Goal: Task Accomplishment & Management: Complete application form

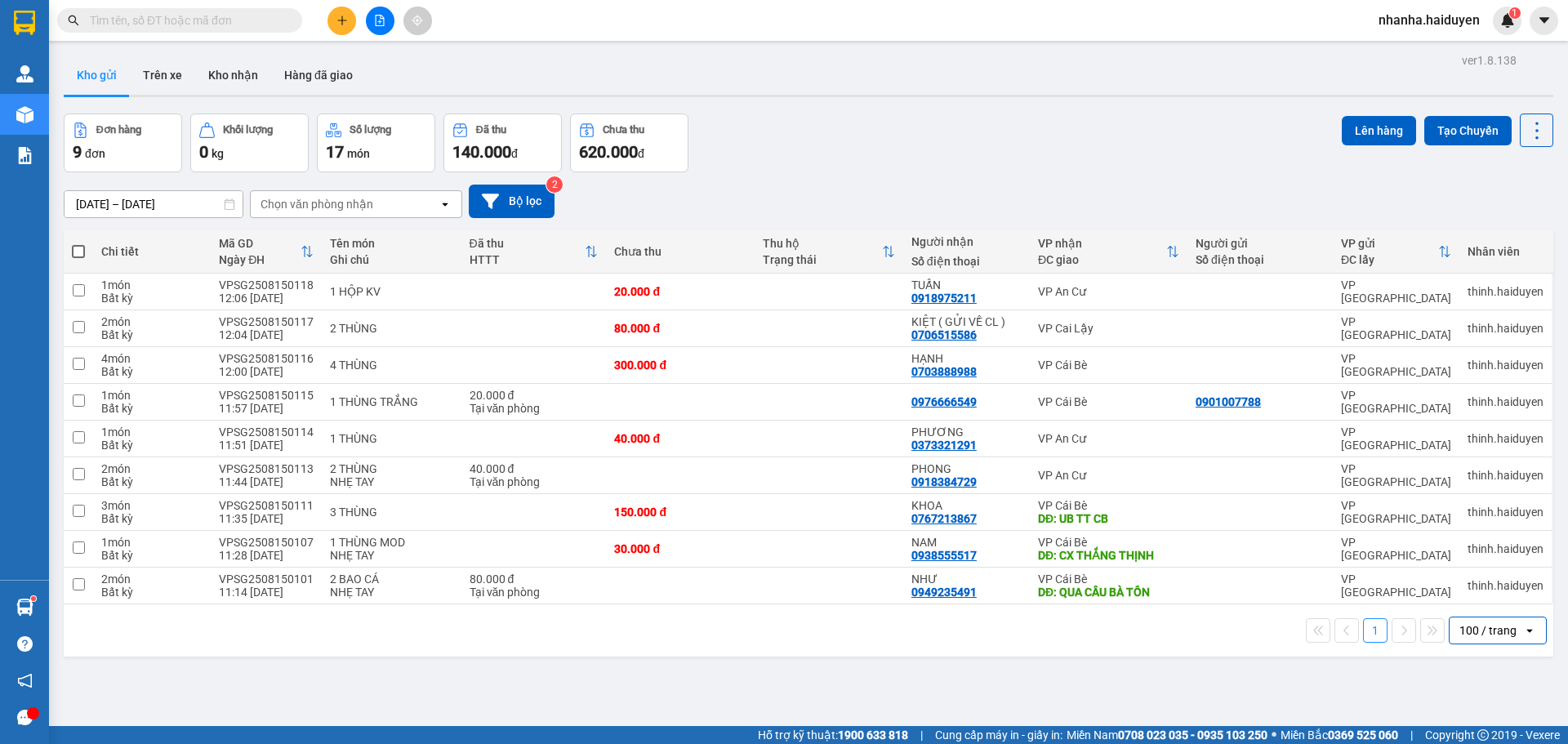
click at [261, 19] on input "text" at bounding box center [186, 20] width 192 height 17
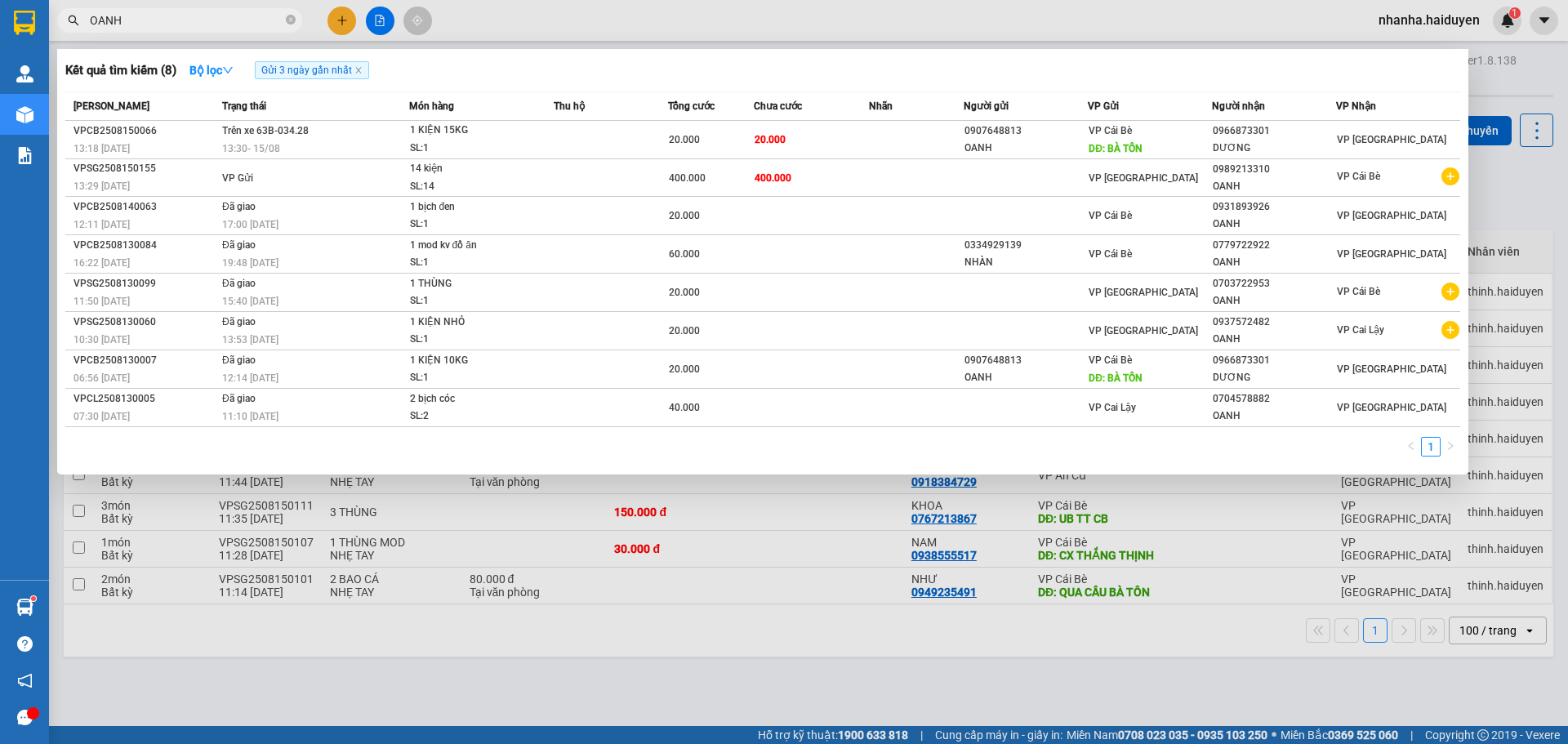
click at [144, 31] on span "OANH" at bounding box center [180, 19] width 245 height 24
click at [145, 24] on input "OANH" at bounding box center [186, 20] width 192 height 17
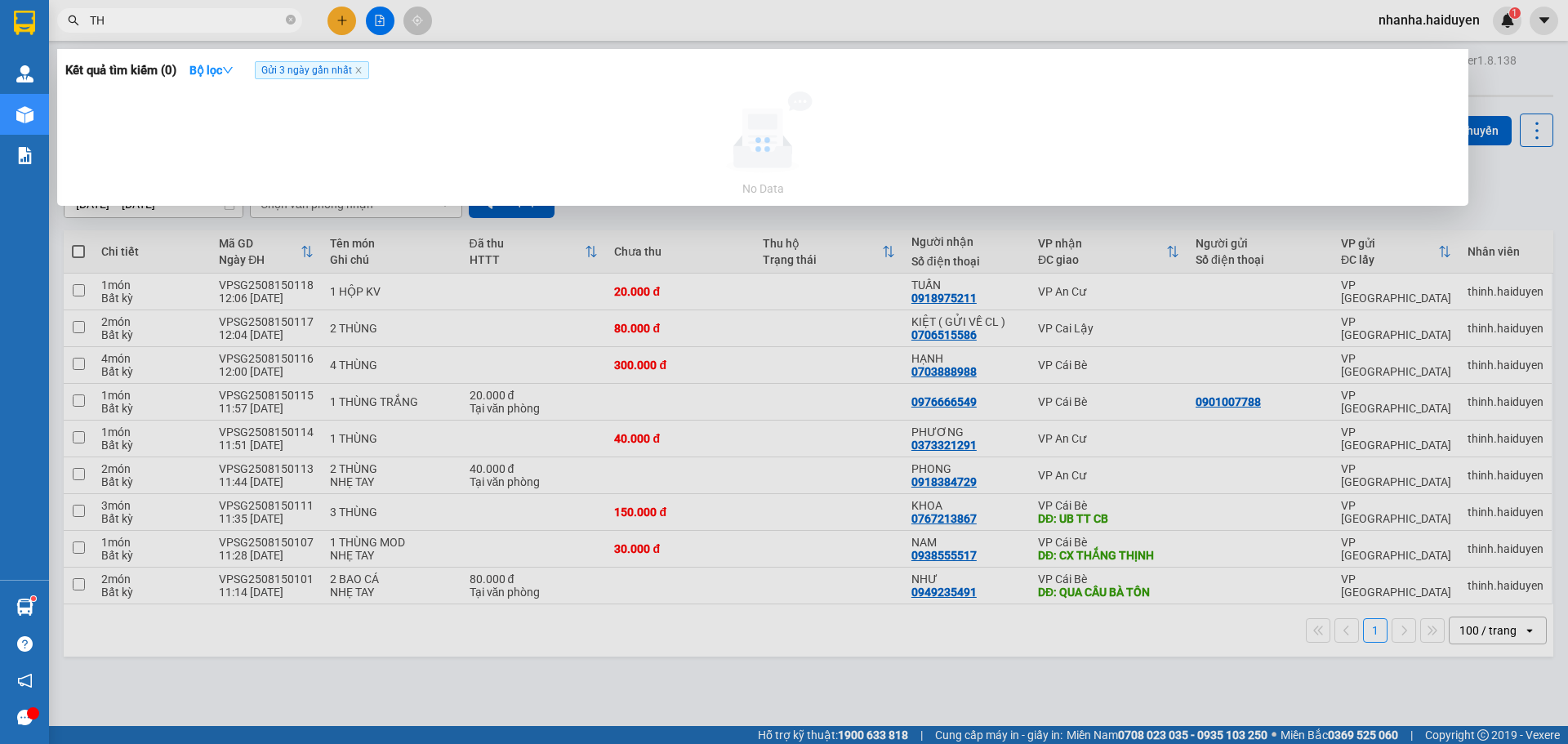
type input "T"
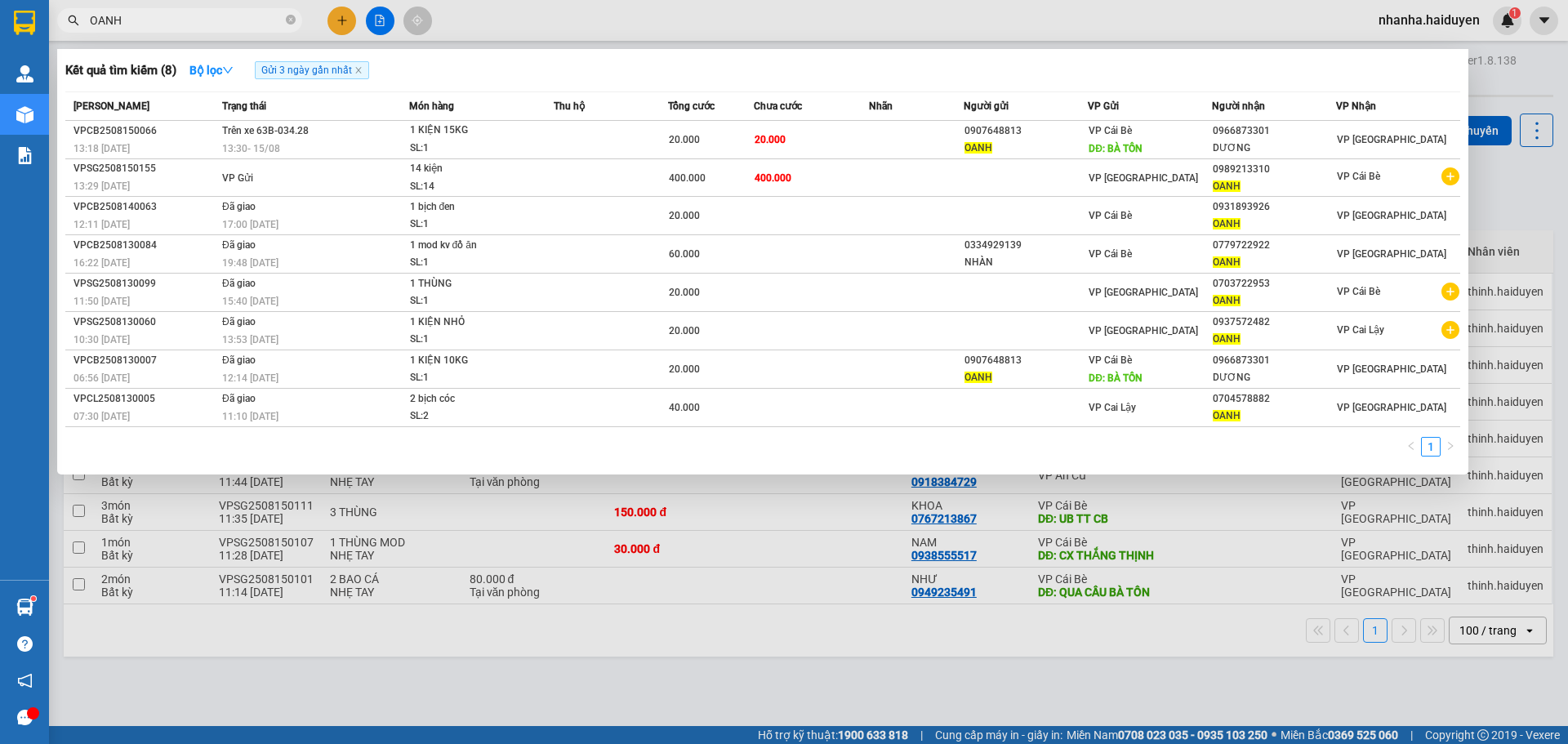
click at [272, 19] on input "OANH" at bounding box center [186, 20] width 192 height 17
paste input "0906992838"
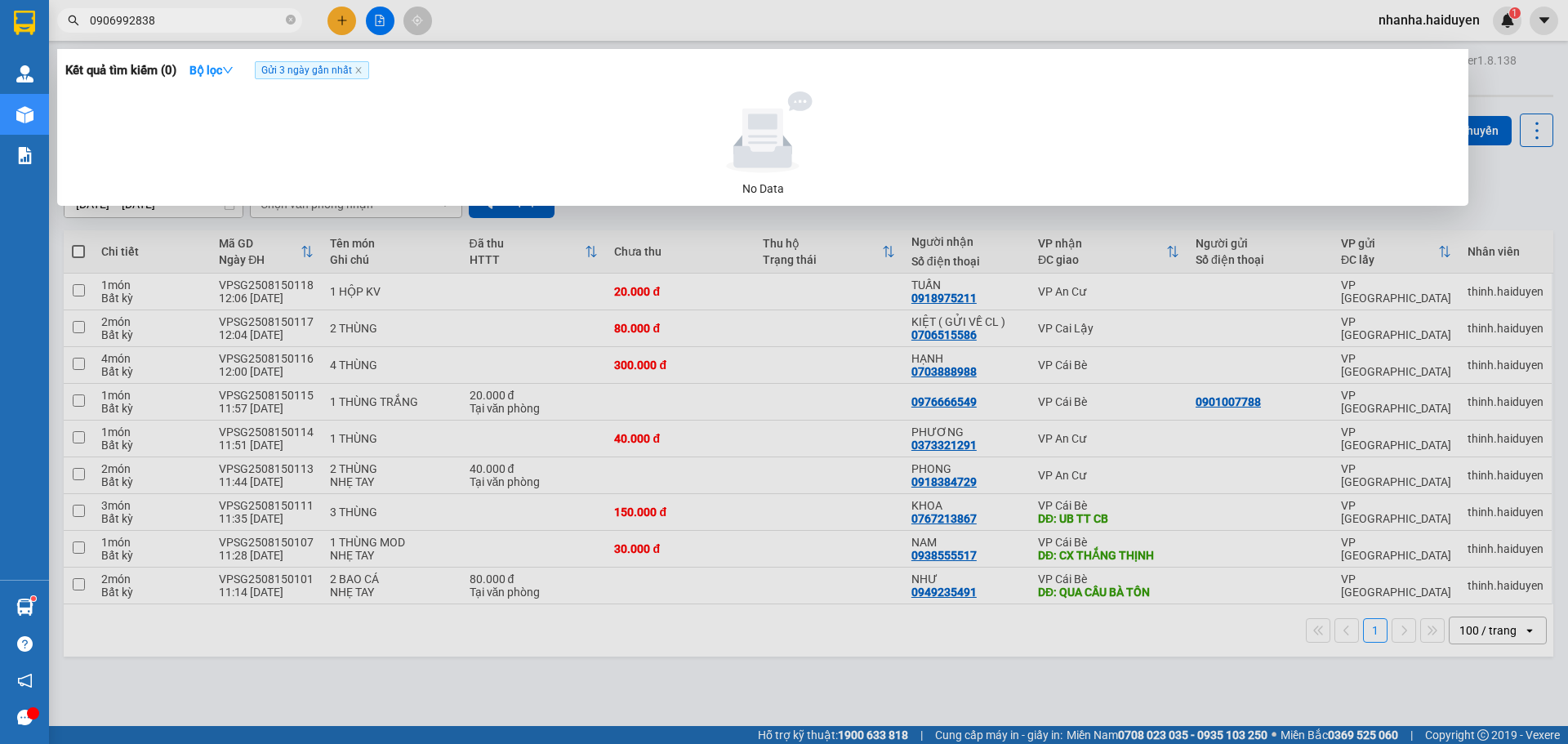
type input "0906992838"
